Goal: Information Seeking & Learning: Compare options

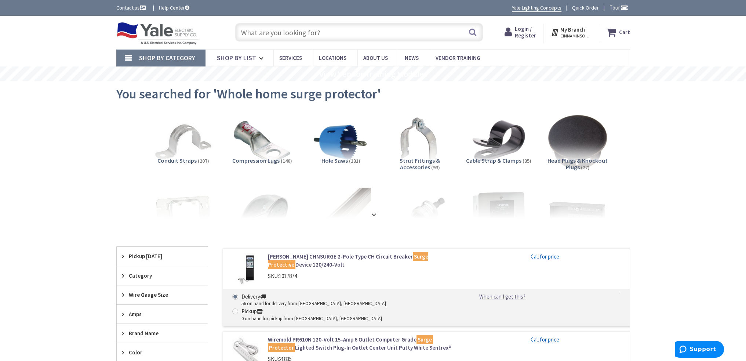
click at [379, 30] on input "text" at bounding box center [359, 32] width 248 height 18
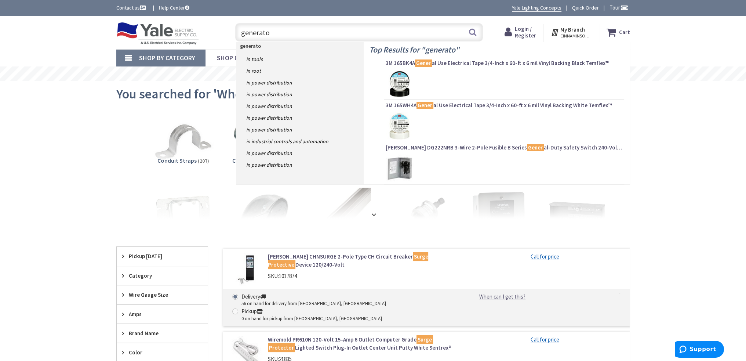
type input "generator"
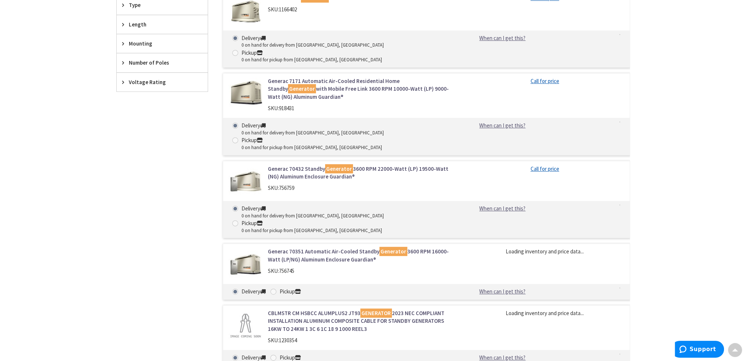
scroll to position [440, 0]
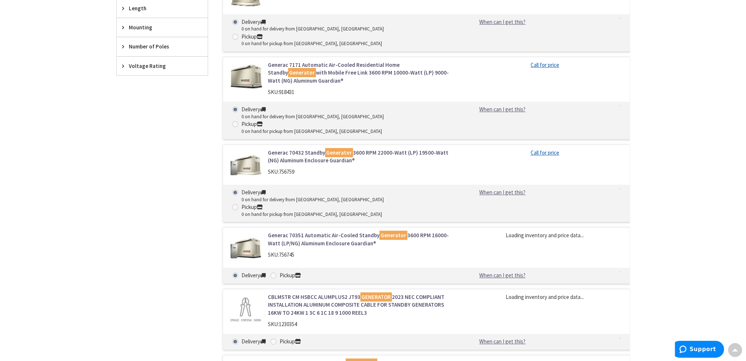
type input "th & Federal, [GEOGRAPHIC_DATA], [GEOGRAPHIC_DATA] 19147, [GEOGRAPHIC_DATA]"
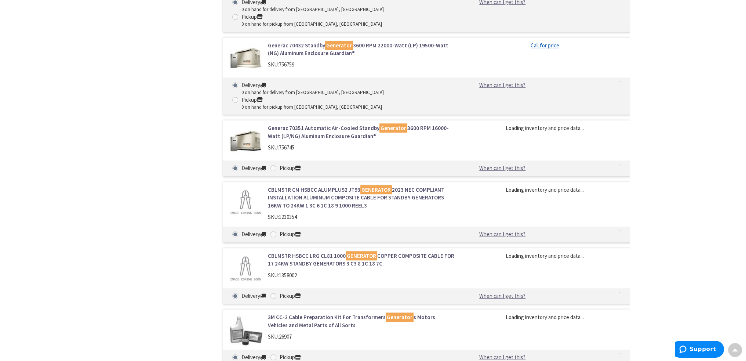
scroll to position [550, 0]
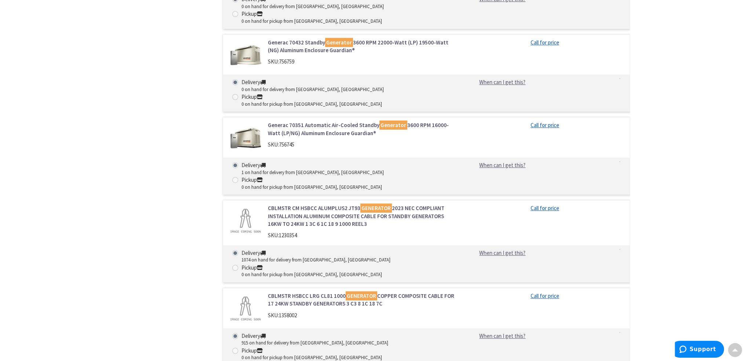
click at [342, 204] on link "CBLMSTR CM HSBCC ALUMPLUS2 JT93 GENERATOR 2023 NEC COMPLIANT INSTALLATION ALUMI…" at bounding box center [361, 215] width 187 height 23
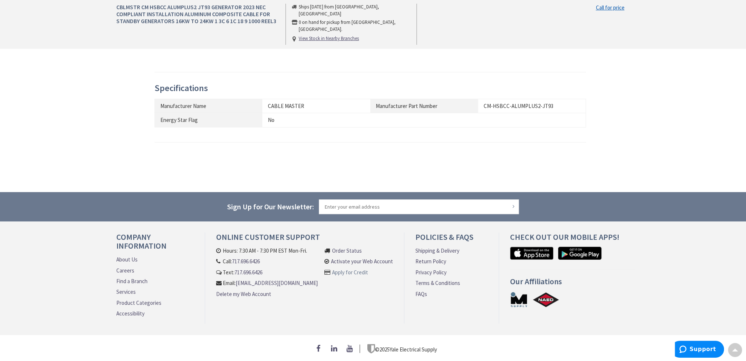
scroll to position [243, 0]
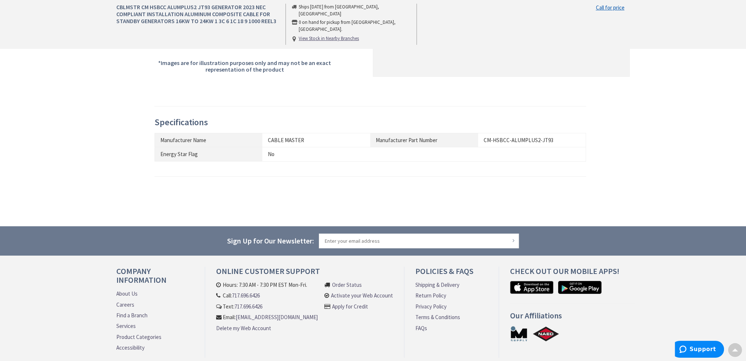
drag, startPoint x: 551, startPoint y: 136, endPoint x: 502, endPoint y: 141, distance: 49.4
drag, startPoint x: 502, startPoint y: 141, endPoint x: 553, endPoint y: 137, distance: 51.1
drag, startPoint x: 553, startPoint y: 137, endPoint x: 497, endPoint y: 139, distance: 55.4
drag, startPoint x: 497, startPoint y: 139, endPoint x: 484, endPoint y: 138, distance: 13.2
click at [484, 138] on div "CM-HSBCC-ALUMPLUS2-JT93" at bounding box center [531, 140] width 96 height 8
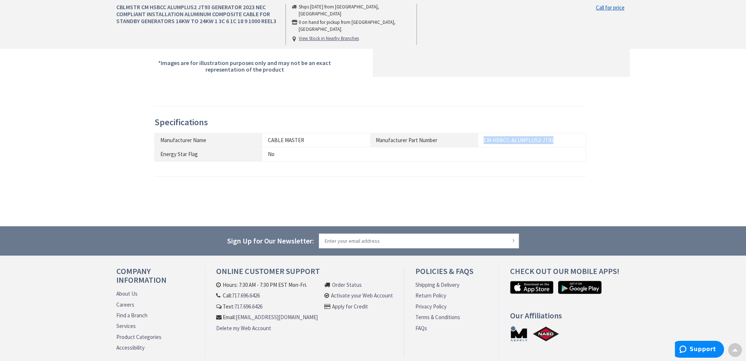
drag, startPoint x: 484, startPoint y: 138, endPoint x: 548, endPoint y: 139, distance: 64.2
click at [548, 139] on div "CM-HSBCC-ALUMPLUS2-JT93" at bounding box center [531, 140] width 96 height 8
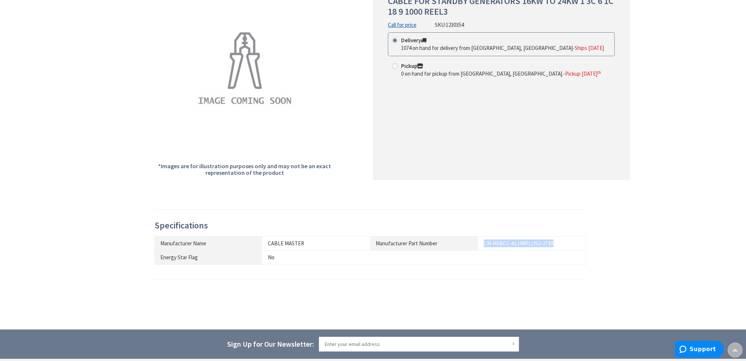
scroll to position [0, 0]
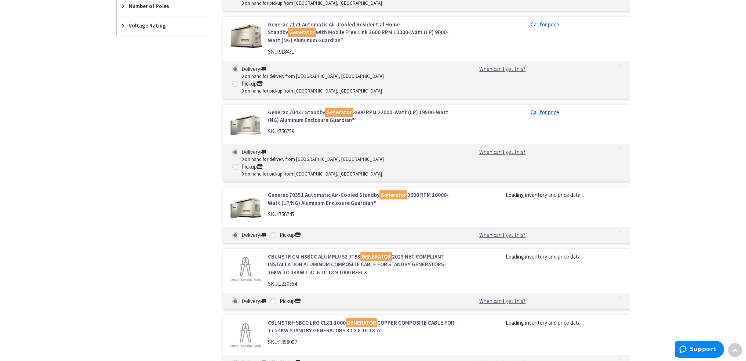
scroll to position [494, 0]
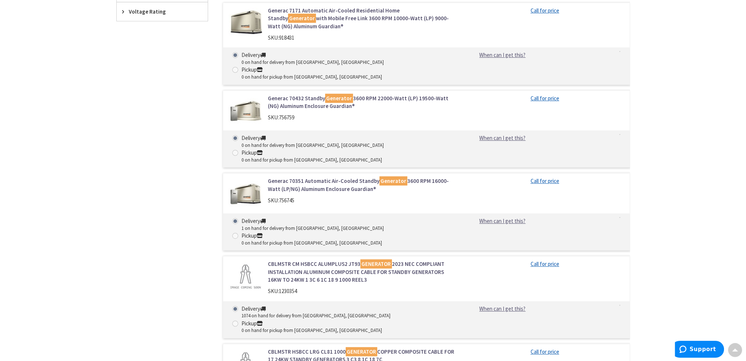
click at [315, 347] on link "CBLMSTR HSBCC LRG CL81 1000 GENERATOR COPPER COMPOSITE CABLE FOR 17 24KW STANDB…" at bounding box center [361, 355] width 187 height 16
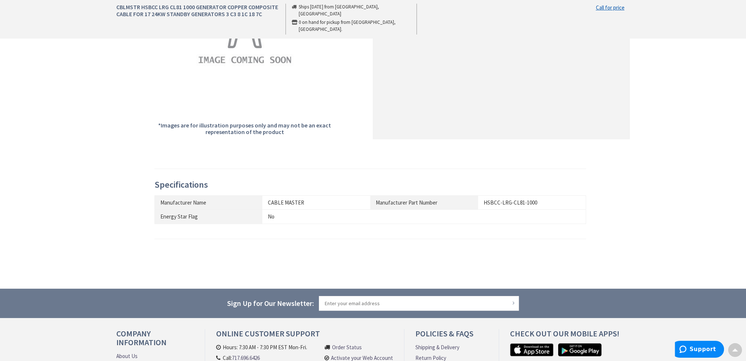
scroll to position [183, 0]
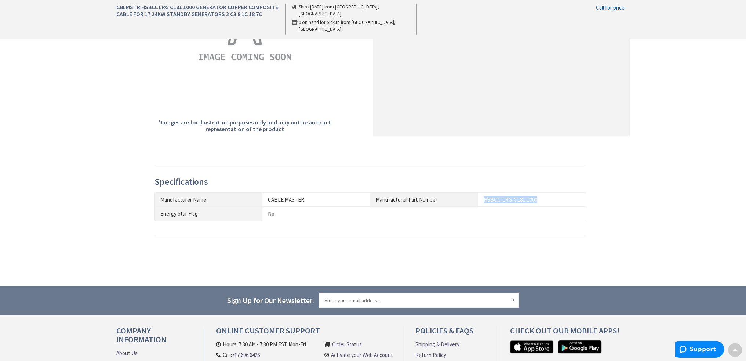
drag, startPoint x: 536, startPoint y: 198, endPoint x: 486, endPoint y: 202, distance: 49.7
click at [484, 202] on div "HSBCC-LRG-CL81-1000" at bounding box center [531, 200] width 96 height 8
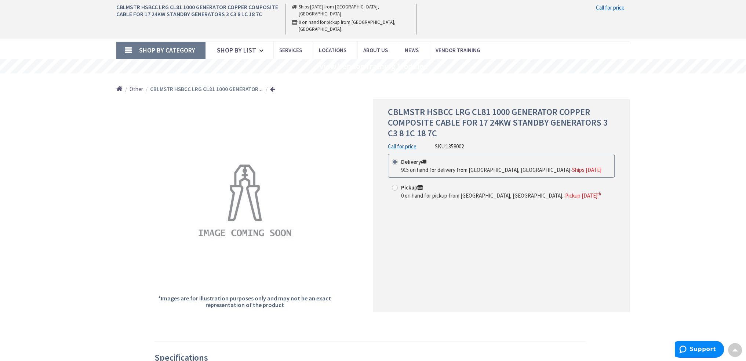
scroll to position [0, 0]
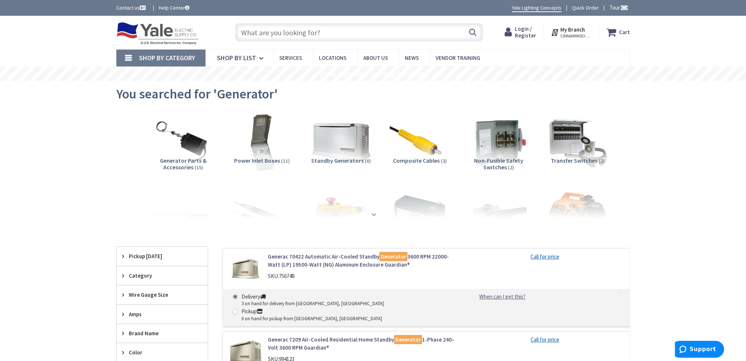
click at [375, 213] on strong at bounding box center [373, 214] width 9 height 8
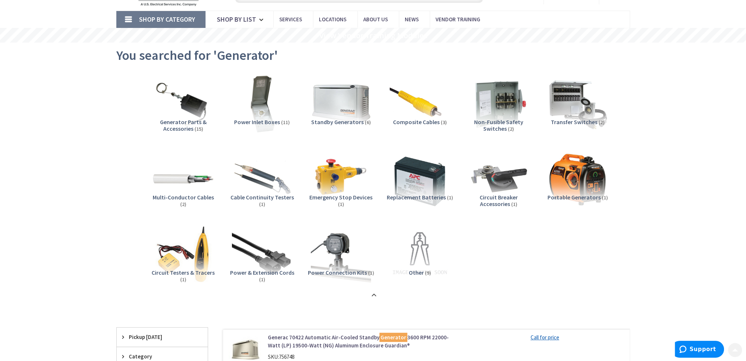
scroll to position [73, 0]
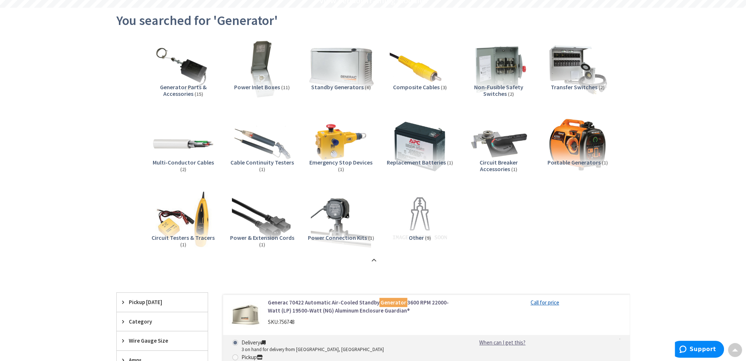
click at [343, 70] on img at bounding box center [340, 68] width 66 height 66
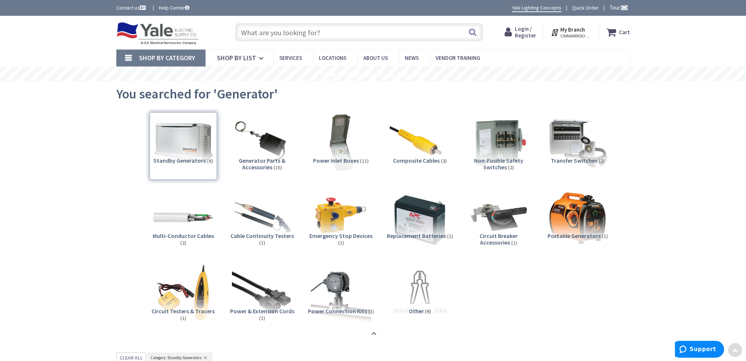
scroll to position [0, 0]
